Goal: Information Seeking & Learning: Learn about a topic

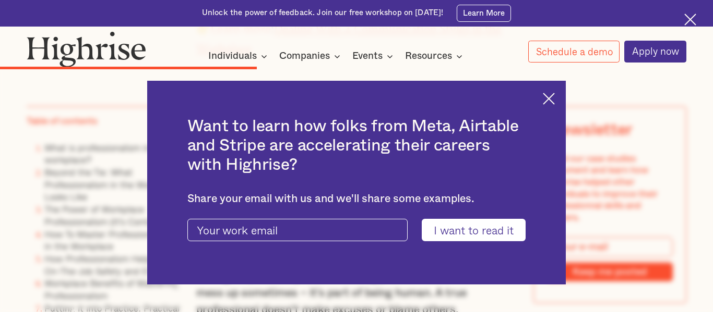
click at [692, 12] on div "Unlock the power of feedback. Join our free workshop on [DATE]! Learn More" at bounding box center [356, 13] width 713 height 27
click at [694, 18] on img at bounding box center [690, 20] width 12 height 12
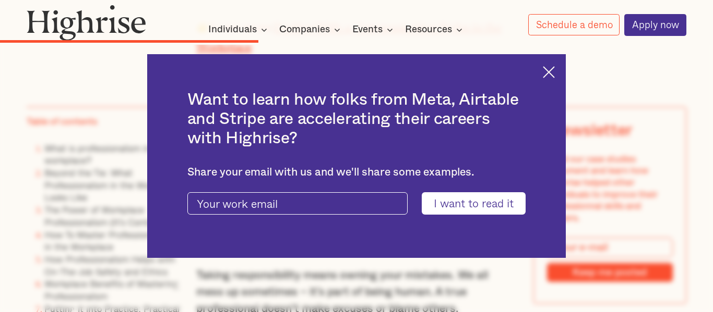
scroll to position [3414, 0]
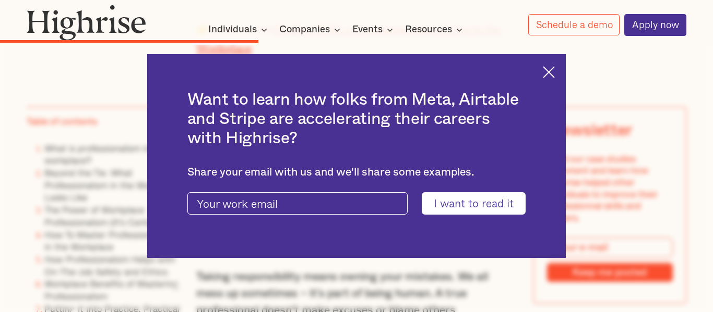
click at [547, 82] on div "Want to learn how folks from Meta, Airtable and Stripe are accelerating their c…" at bounding box center [356, 156] width 419 height 204
click at [550, 71] on img at bounding box center [549, 72] width 12 height 12
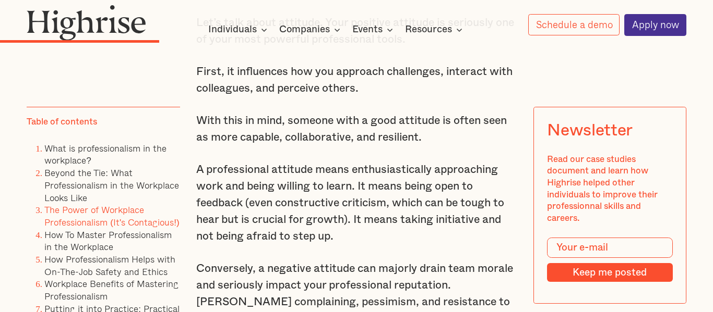
scroll to position [2364, 0]
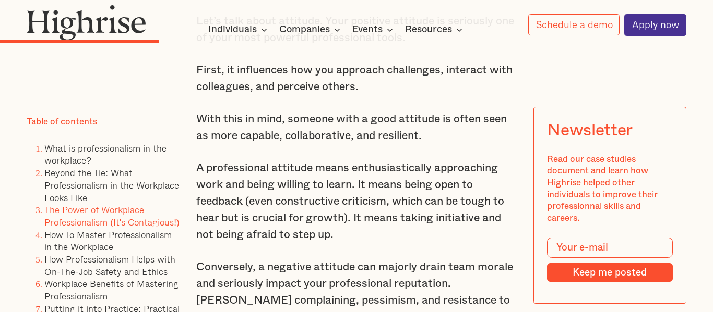
click at [197, 183] on p "A professional attitude means enthusiastically approaching work and being willi…" at bounding box center [356, 201] width 320 height 83
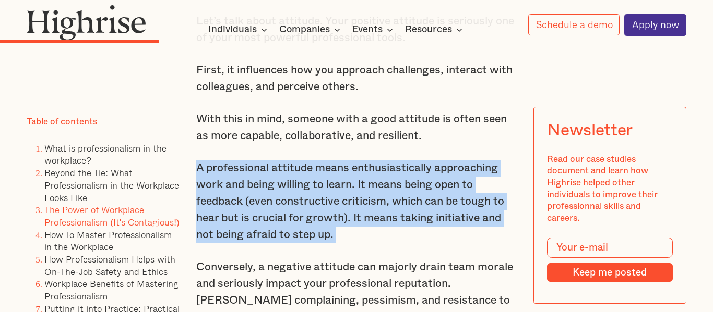
drag, startPoint x: 197, startPoint y: 183, endPoint x: 338, endPoint y: 256, distance: 159.1
click at [338, 244] on p "A professional attitude means enthusiastically approaching work and being willi…" at bounding box center [356, 201] width 320 height 83
copy p "A professional attitude means enthusiastically approaching work and being willi…"
click at [415, 178] on p "A professional attitude means enthusiastically approaching work and being willi…" at bounding box center [356, 201] width 320 height 83
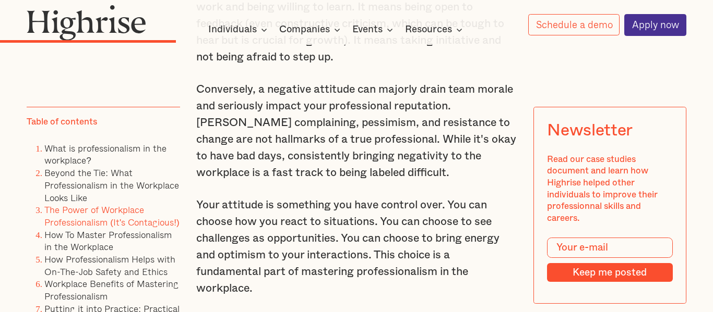
scroll to position [2545, 0]
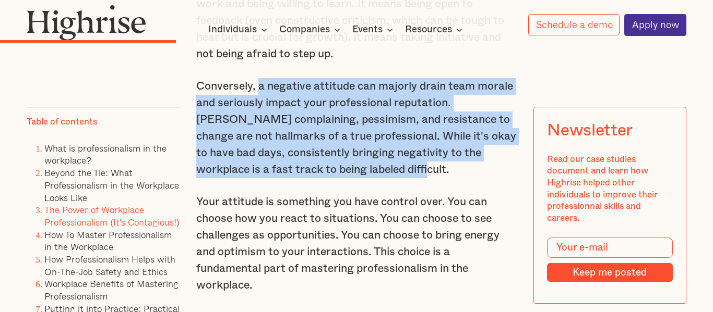
drag, startPoint x: 259, startPoint y: 106, endPoint x: 384, endPoint y: 185, distance: 147.2
click at [384, 178] on p "Conversely, a negative attitude can majorly drain team morale and seriously imp…" at bounding box center [356, 128] width 320 height 100
copy p "a negative attitude can majorly drain team morale and seriously impact your pro…"
click at [384, 178] on p "Conversely, a negative attitude can majorly drain team morale and seriously imp…" at bounding box center [356, 128] width 320 height 100
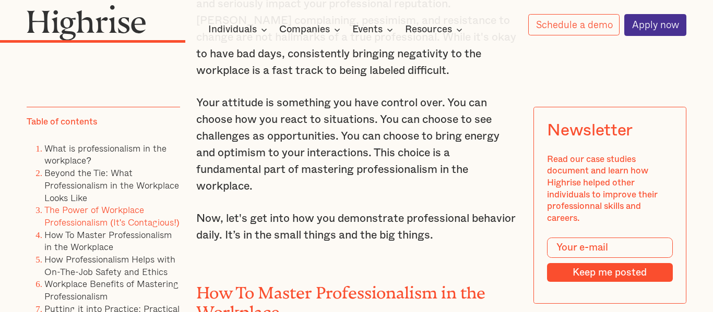
scroll to position [2646, 0]
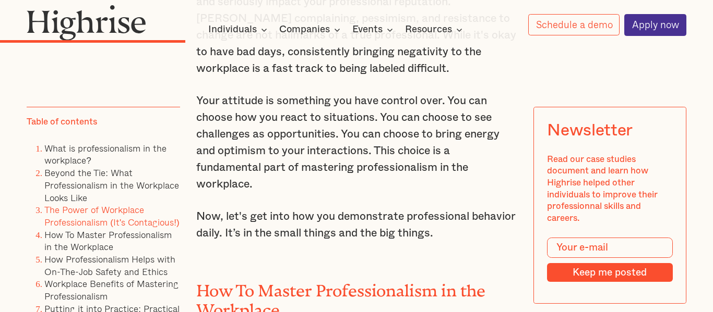
click at [200, 119] on p "Your attitude is something you have control over. You can choose how you react …" at bounding box center [356, 143] width 320 height 100
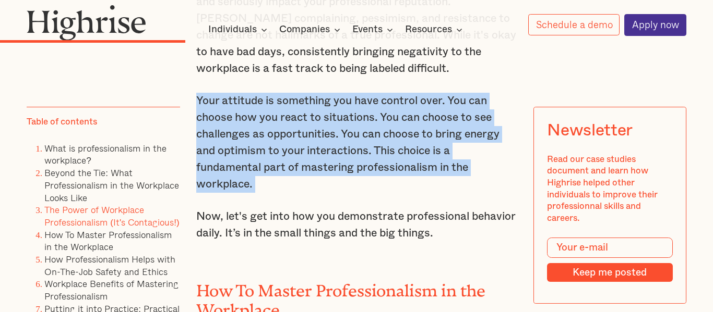
drag, startPoint x: 200, startPoint y: 119, endPoint x: 262, endPoint y: 200, distance: 101.9
click at [262, 193] on p "Your attitude is something you have control over. You can choose how you react …" at bounding box center [356, 143] width 320 height 100
copy p "Your attitude is something you have control over. You can choose how you react …"
click at [262, 193] on p "Your attitude is something you have control over. You can choose how you react …" at bounding box center [356, 143] width 320 height 100
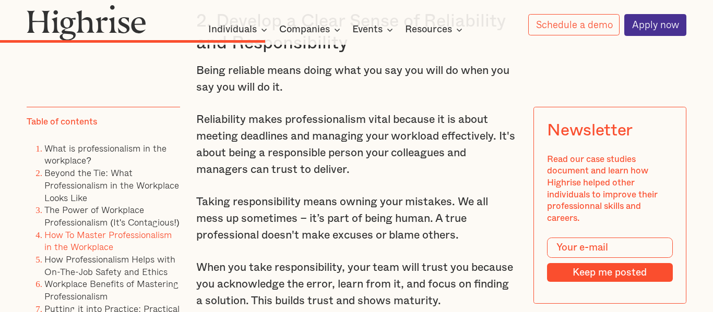
scroll to position [3490, 0]
click at [200, 136] on p "Reliability makes professionalism vital because it is about meeting deadlines a…" at bounding box center [356, 144] width 320 height 67
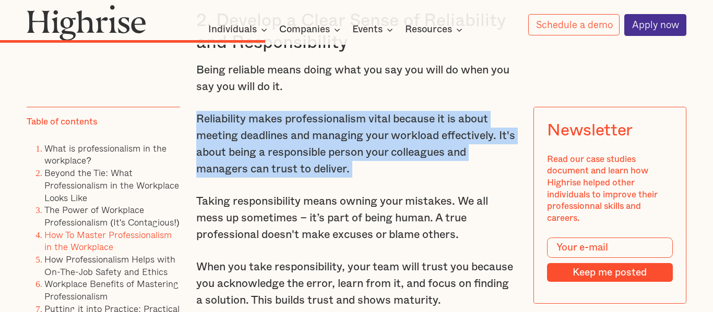
drag, startPoint x: 200, startPoint y: 136, endPoint x: 366, endPoint y: 192, distance: 175.2
click at [366, 178] on p "Reliability makes professionalism vital because it is about meeting deadlines a…" at bounding box center [356, 144] width 320 height 67
copy p "Reliability makes professionalism vital because it is about meeting deadlines a…"
click at [366, 178] on p "Reliability makes professionalism vital because it is about meeting deadlines a…" at bounding box center [356, 144] width 320 height 67
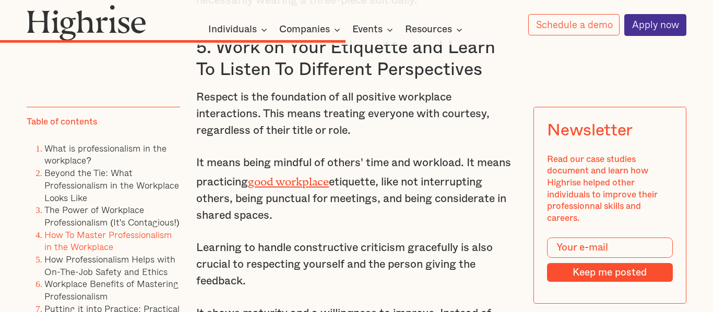
scroll to position [4365, 0]
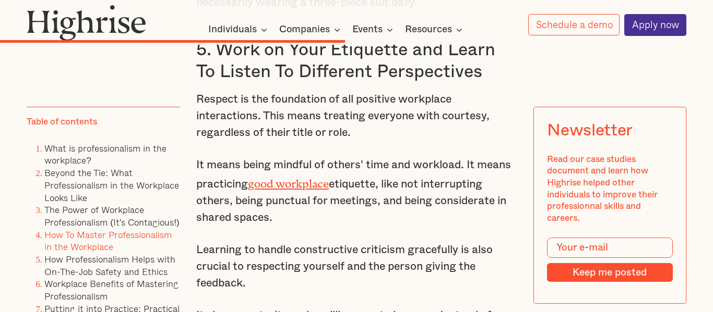
click at [197, 119] on p "Respect is the foundation of all positive workplace interactions. This means tr…" at bounding box center [356, 116] width 320 height 50
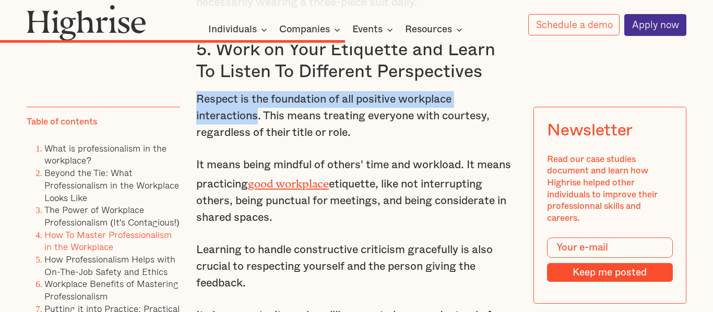
drag, startPoint x: 197, startPoint y: 119, endPoint x: 229, endPoint y: 127, distance: 33.3
click at [229, 127] on p "Respect is the foundation of all positive workplace interactions. This means tr…" at bounding box center [356, 116] width 320 height 50
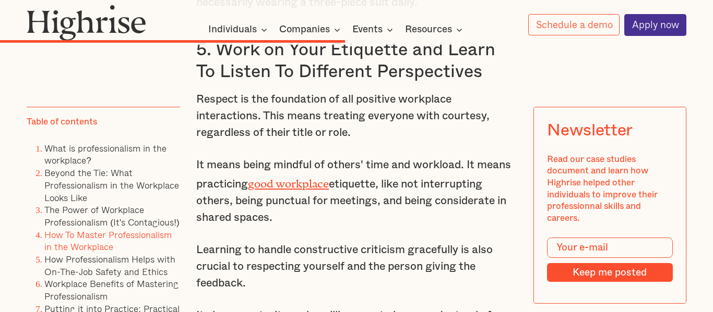
click at [199, 116] on p "Respect is the foundation of all positive workplace interactions. This means tr…" at bounding box center [356, 116] width 320 height 50
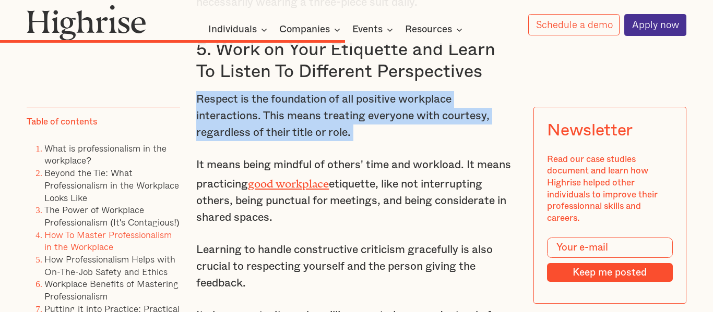
drag, startPoint x: 199, startPoint y: 116, endPoint x: 354, endPoint y: 151, distance: 158.9
click at [354, 141] on p "Respect is the foundation of all positive workplace interactions. This means tr…" at bounding box center [356, 116] width 320 height 50
copy p "Respect is the foundation of all positive workplace interactions. This means tr…"
click at [313, 131] on p "Respect is the foundation of all positive workplace interactions. This means tr…" at bounding box center [356, 116] width 320 height 50
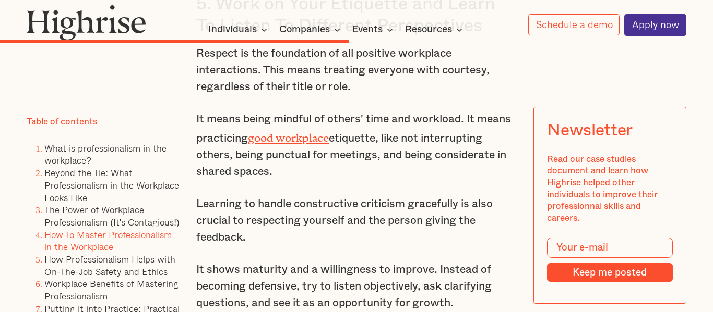
scroll to position [4411, 0]
drag, startPoint x: 389, startPoint y: 154, endPoint x: 431, endPoint y: 186, distance: 52.9
click at [431, 180] on p "It means being mindful of others' time and workload. It means practicing good w…" at bounding box center [356, 145] width 320 height 69
copy p "like not interrupting others, being punctual for meetings, and being considerat…"
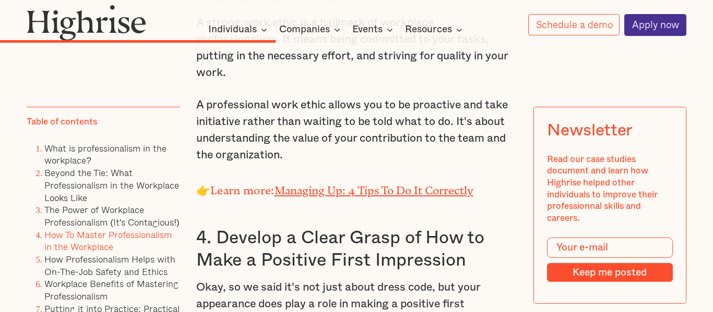
scroll to position [3304, 0]
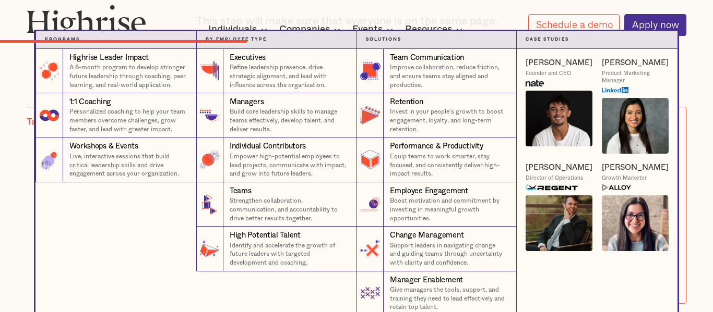
click at [695, 111] on nav "Programs 4 Highrise Leader Impact Program A 6-month program to develop stronger…" at bounding box center [356, 173] width 713 height 285
click at [700, 155] on nav "Programs 4 Highrise Leader Impact Program A 6-month program to develop stronger…" at bounding box center [356, 173] width 713 height 285
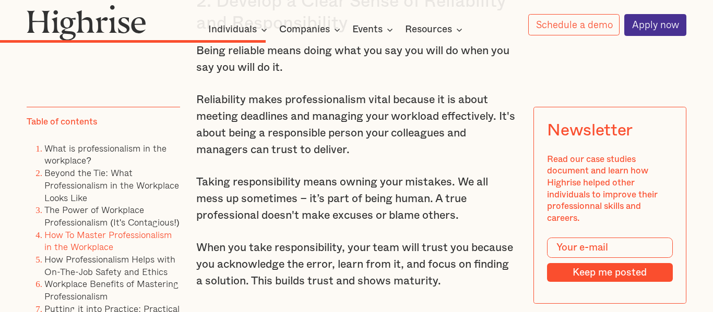
scroll to position [3512, 0]
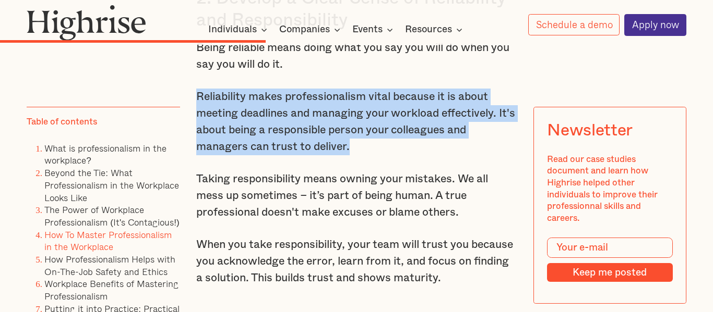
drag, startPoint x: 197, startPoint y: 114, endPoint x: 357, endPoint y: 171, distance: 170.0
click at [357, 155] on p "Reliability makes professionalism vital because it is about meeting deadlines a…" at bounding box center [356, 122] width 320 height 67
copy p "Reliability makes professionalism vital because it is about meeting deadlines a…"
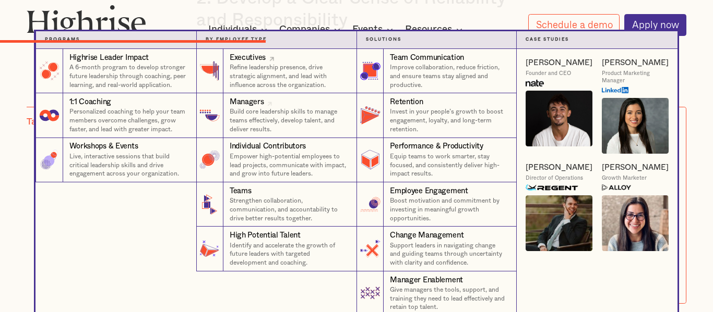
click at [352, 100] on link "Managers Build core leadership skills to manage teams effectively, develop tale…" at bounding box center [276, 115] width 160 height 44
click at [697, 201] on nav "Programs 4 Highrise Leader Impact Program A 6-month program to develop stronger…" at bounding box center [356, 173] width 713 height 285
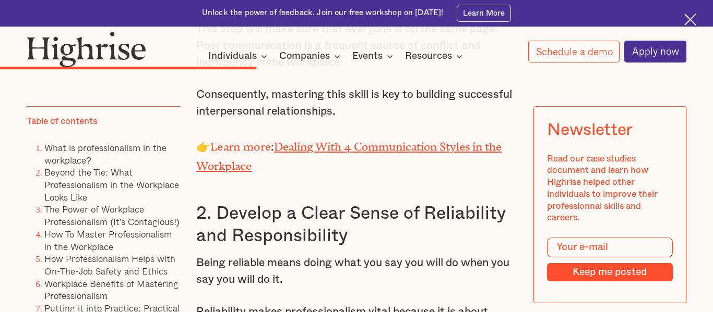
scroll to position [3324, 0]
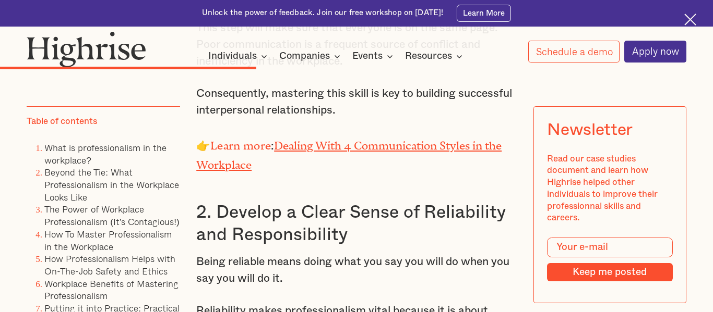
click at [691, 19] on img at bounding box center [690, 20] width 12 height 12
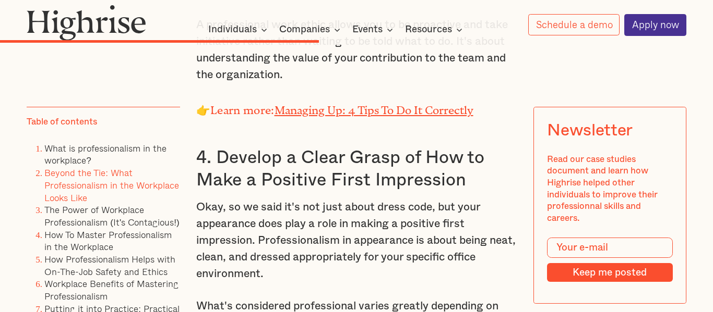
scroll to position [3947, 0]
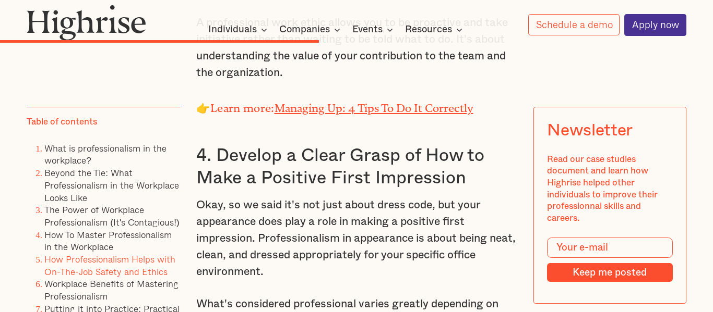
click at [101, 278] on link "How Professionalism Helps with On-The-Job Safety and Ethics" at bounding box center [109, 265] width 131 height 27
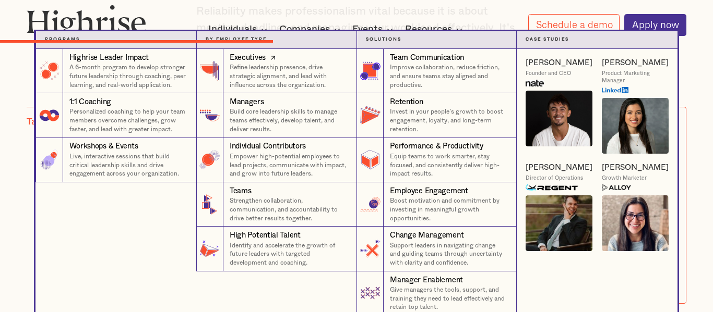
scroll to position [3342, 0]
click at [694, 66] on nav "Programs 4 Highrise Leader Impact Program A 6-month program to develop stronger…" at bounding box center [356, 173] width 713 height 285
click at [693, 70] on nav "Programs 4 Highrise Leader Impact Program A 6-month program to develop stronger…" at bounding box center [356, 173] width 713 height 285
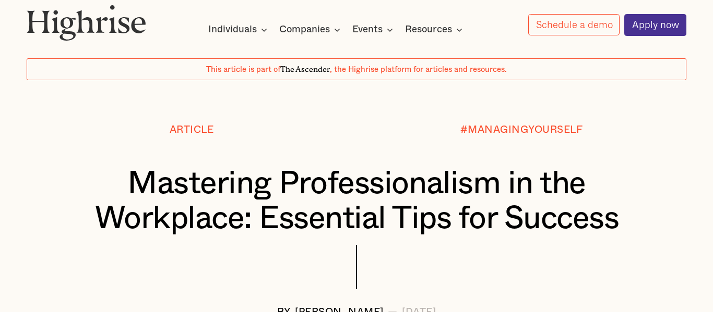
scroll to position [23, 0]
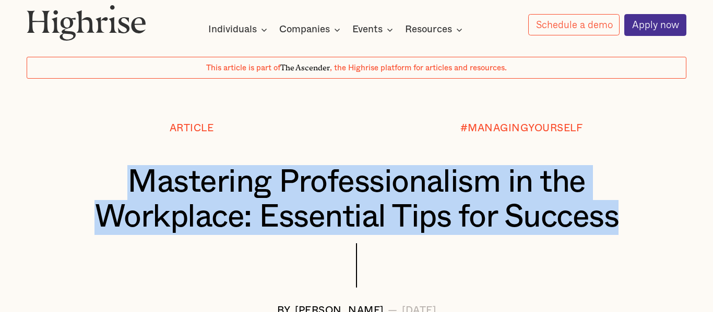
drag, startPoint x: 134, startPoint y: 187, endPoint x: 622, endPoint y: 213, distance: 488.4
click at [622, 213] on h1 "Mastering Professionalism in the Workplace: Essential Tips for Success" at bounding box center [356, 200] width 605 height 70
copy h1 "Mastering Professionalism in the Workplace: Essential Tips for Success"
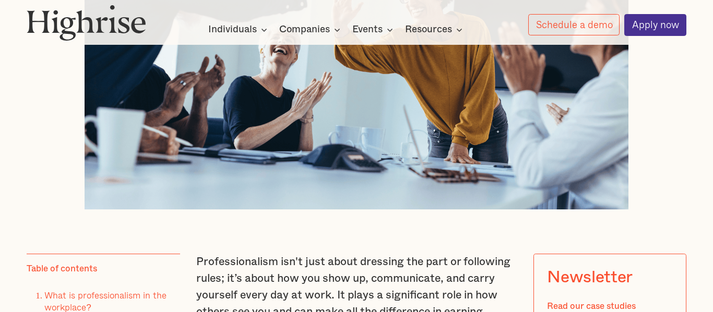
scroll to position [4443, 0]
